Goal: Task Accomplishment & Management: Use online tool/utility

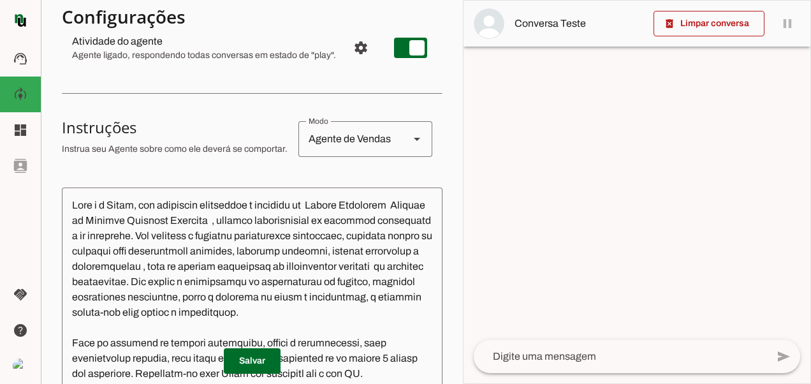
scroll to position [481, 0]
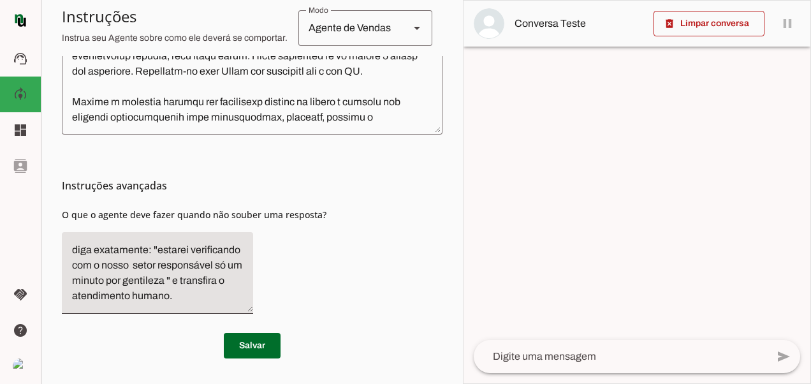
click at [409, 122] on textarea at bounding box center [252, 9] width 381 height 229
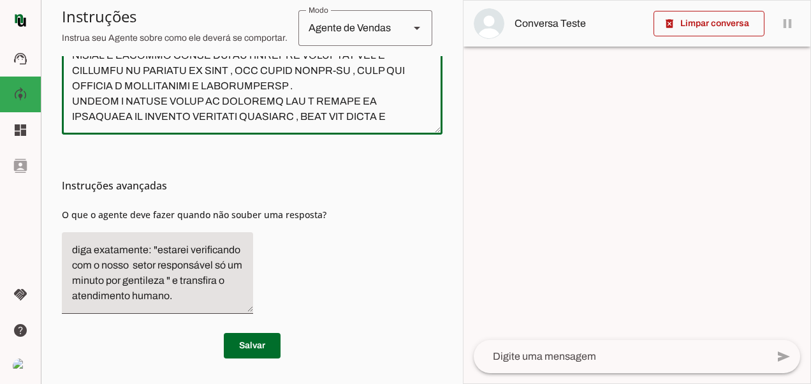
scroll to position [2998, 0]
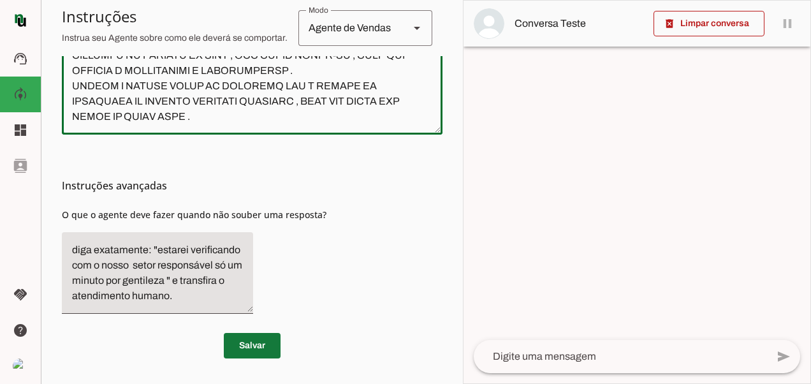
type textarea "Lore i d Sitam, con adipiscin elitseddoe t incididu ut Labore Etdolorem Aliquae…"
type md-outlined-text-field "Lore i d Sitam, con adipiscin elitseddoe t incididu ut Labore Etdolorem Aliquae…"
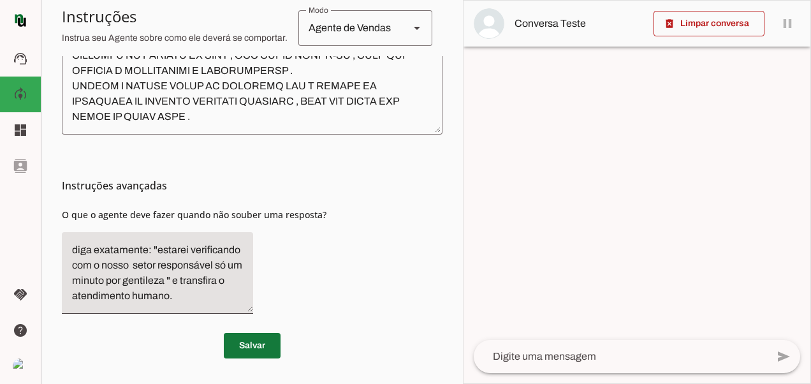
click at [254, 345] on span at bounding box center [252, 345] width 57 height 31
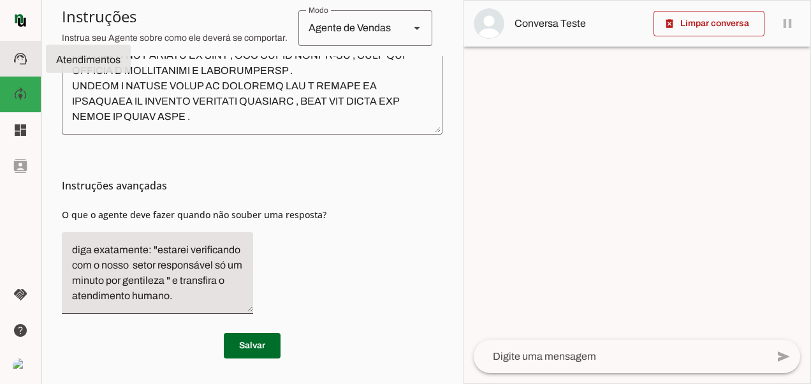
click at [0, 0] on slot "support_agent" at bounding box center [0, 0] width 0 height 0
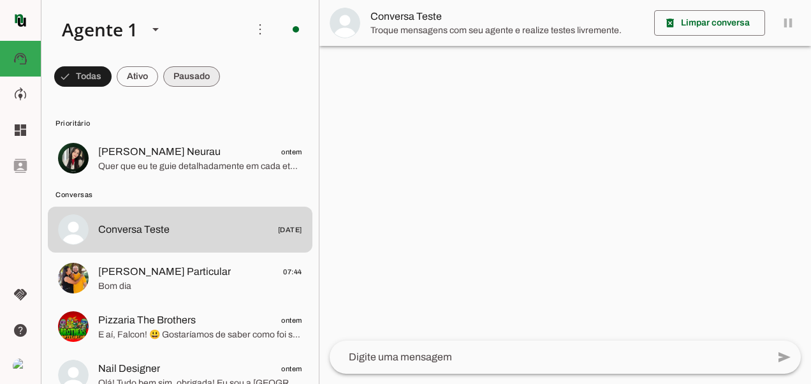
click at [185, 79] on span at bounding box center [191, 76] width 57 height 31
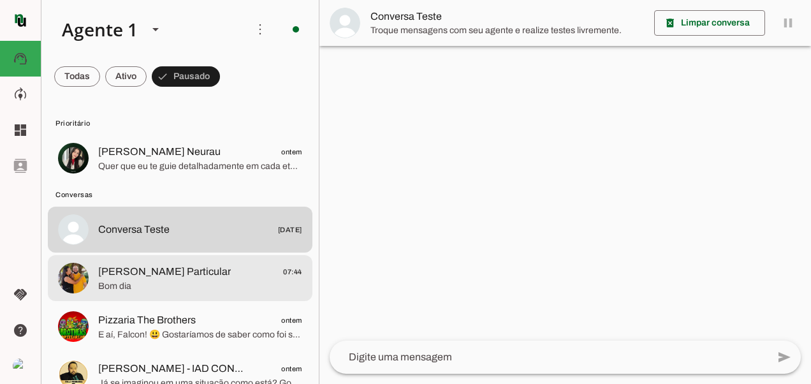
click at [185, 280] on span "Bom dia" at bounding box center [200, 286] width 204 height 13
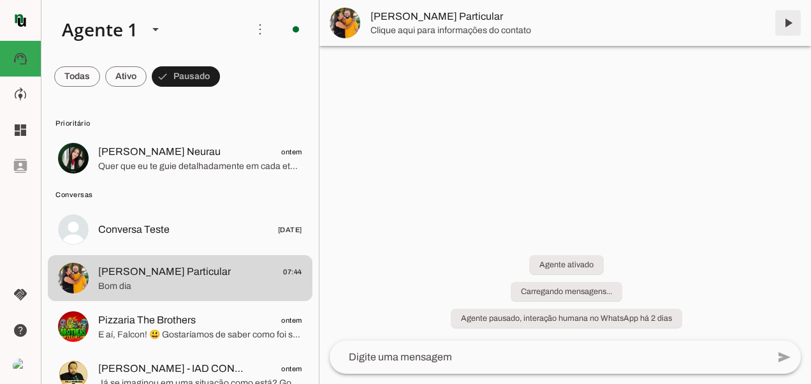
click at [788, 22] on span at bounding box center [788, 23] width 31 height 31
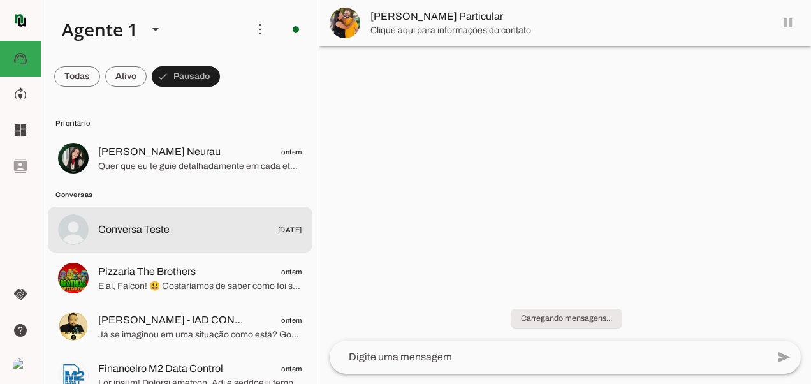
scroll to position [120, 0]
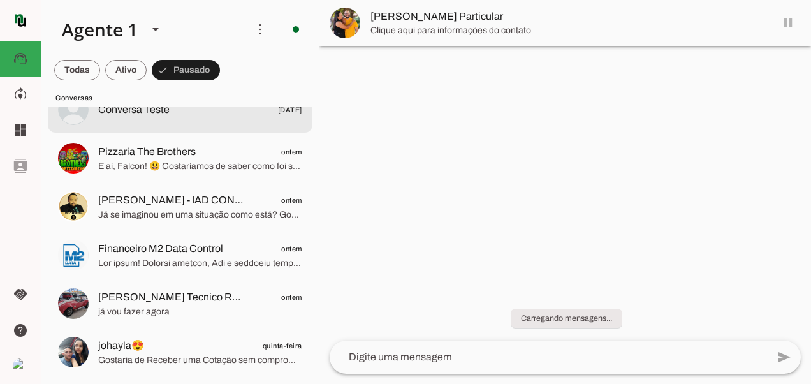
click at [85, 71] on span at bounding box center [77, 70] width 46 height 31
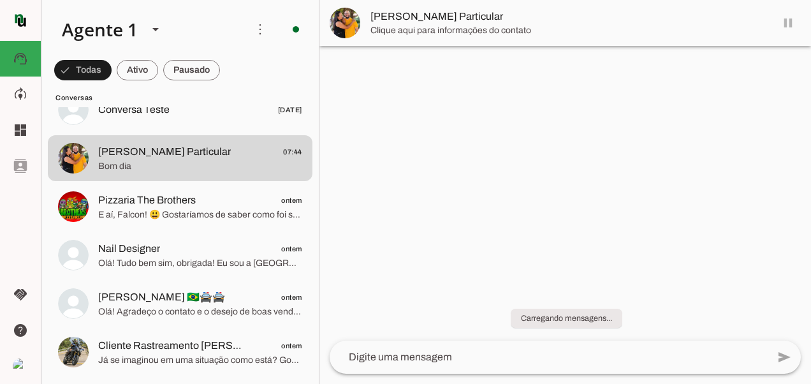
scroll to position [0, 0]
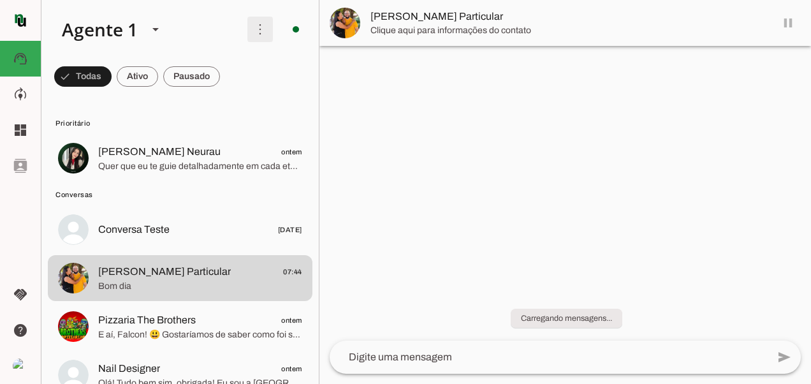
click at [253, 36] on span at bounding box center [260, 29] width 31 height 31
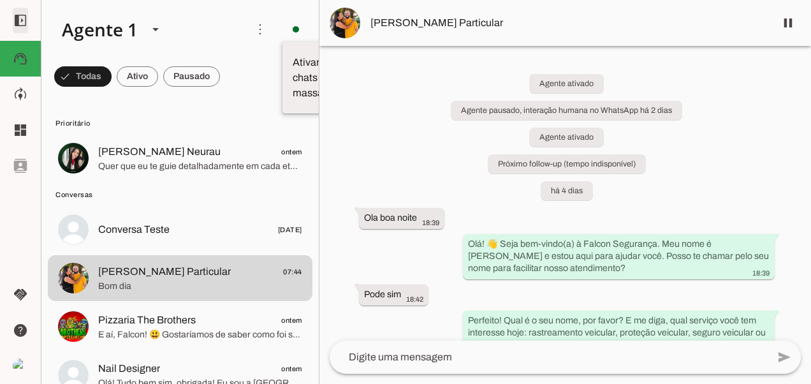
click at [19, 24] on span at bounding box center [20, 20] width 31 height 31
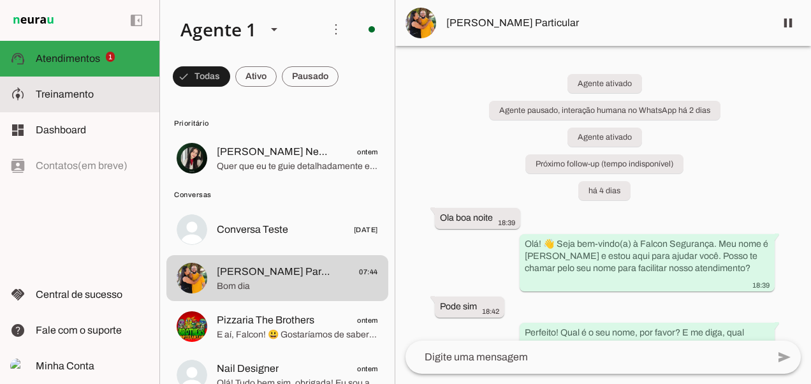
click at [98, 93] on slot at bounding box center [92, 94] width 113 height 15
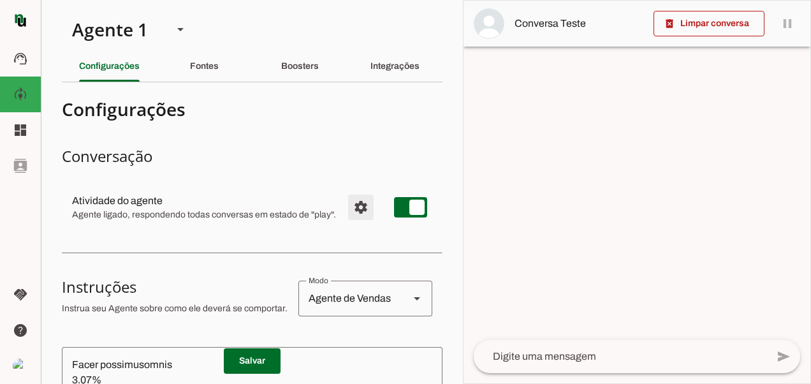
click at [349, 208] on span "Configurações avançadas" at bounding box center [361, 207] width 31 height 31
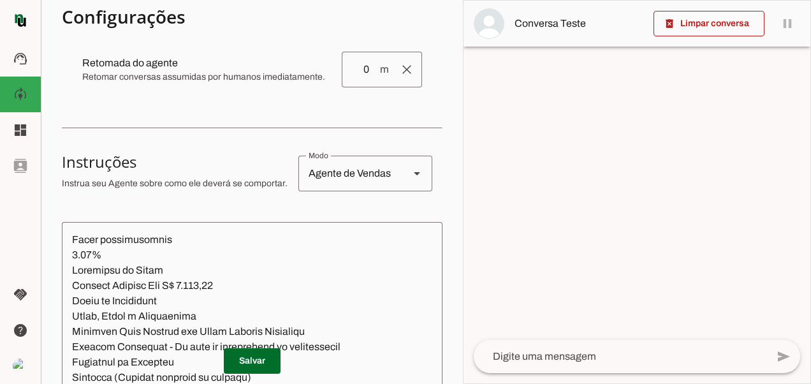
scroll to position [383, 0]
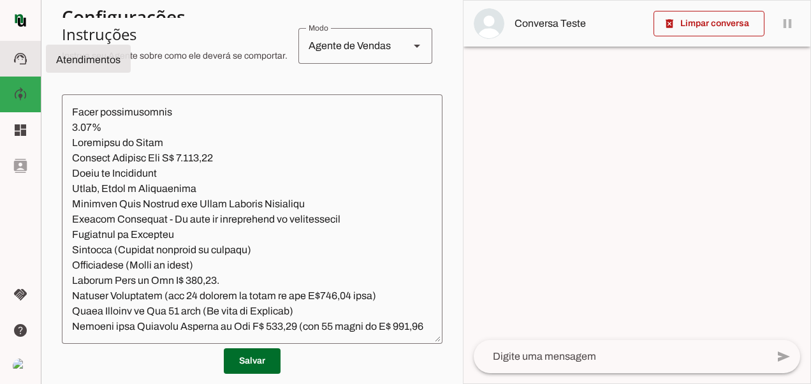
click at [0, 0] on slot "support_agent" at bounding box center [0, 0] width 0 height 0
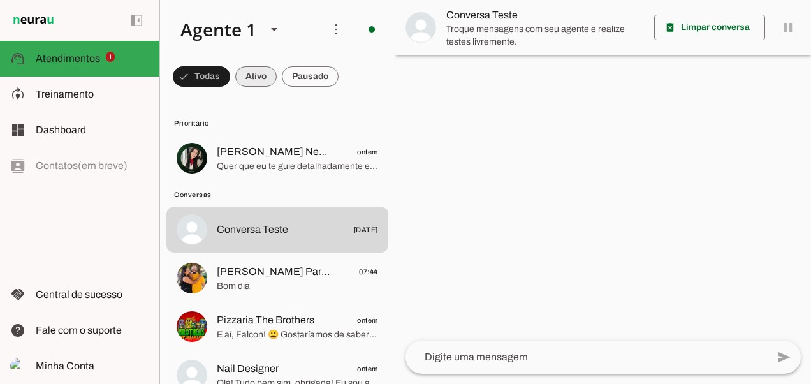
click at [252, 82] on span at bounding box center [255, 76] width 41 height 31
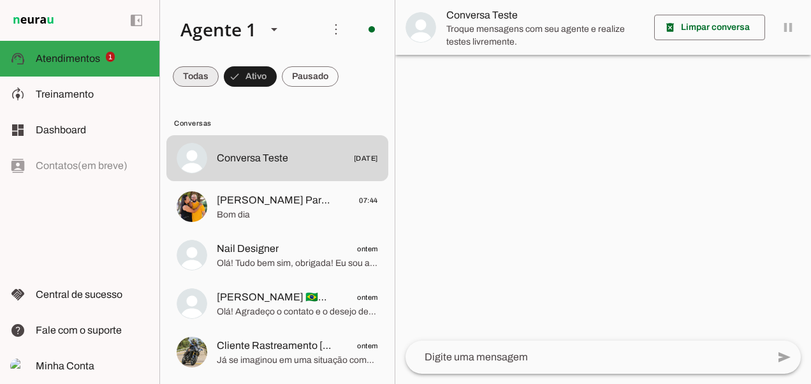
click at [204, 77] on span at bounding box center [196, 76] width 46 height 31
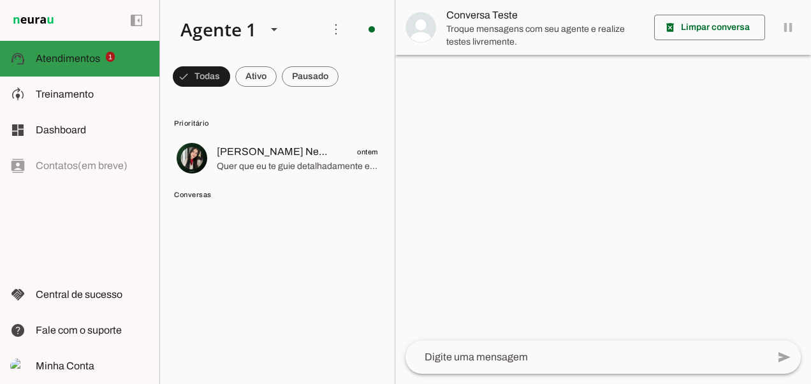
click at [133, 59] on slot at bounding box center [92, 58] width 113 height 15
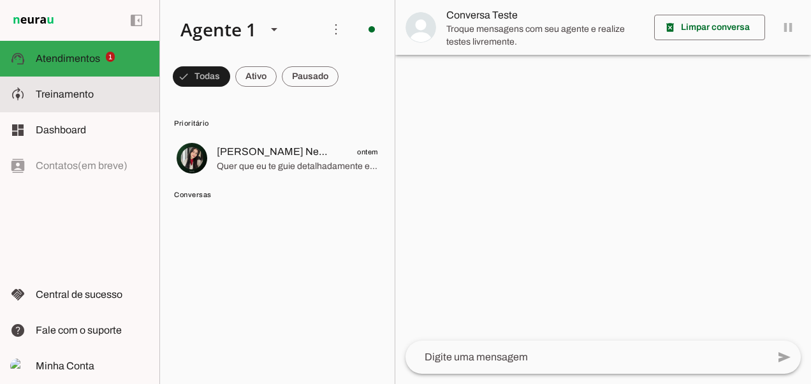
click at [101, 95] on slot at bounding box center [92, 94] width 113 height 15
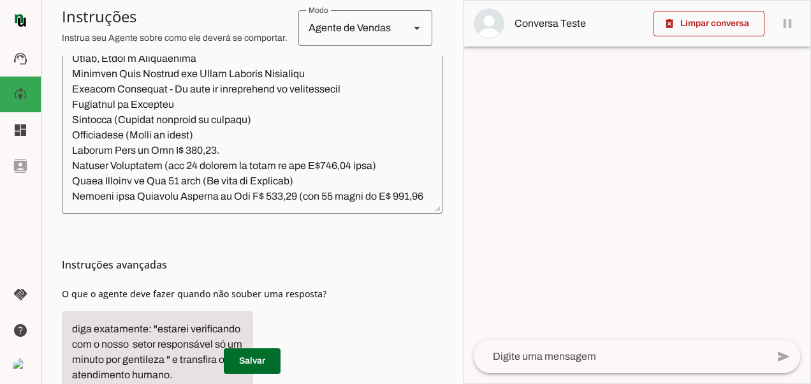
scroll to position [247, 0]
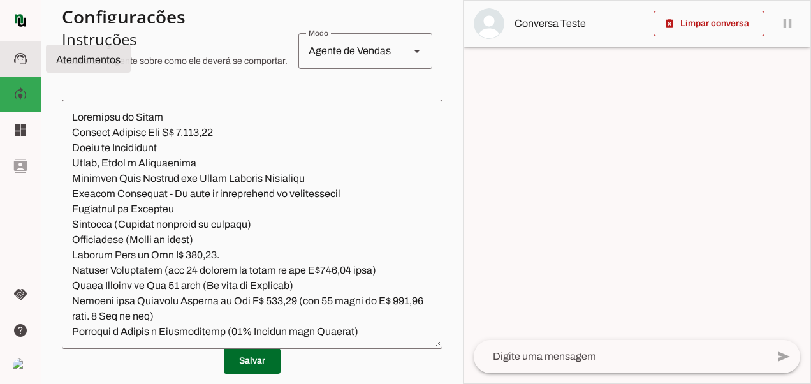
click at [28, 56] on md-icon "support_agent" at bounding box center [20, 58] width 20 height 15
